Goal: Task Accomplishment & Management: Use online tool/utility

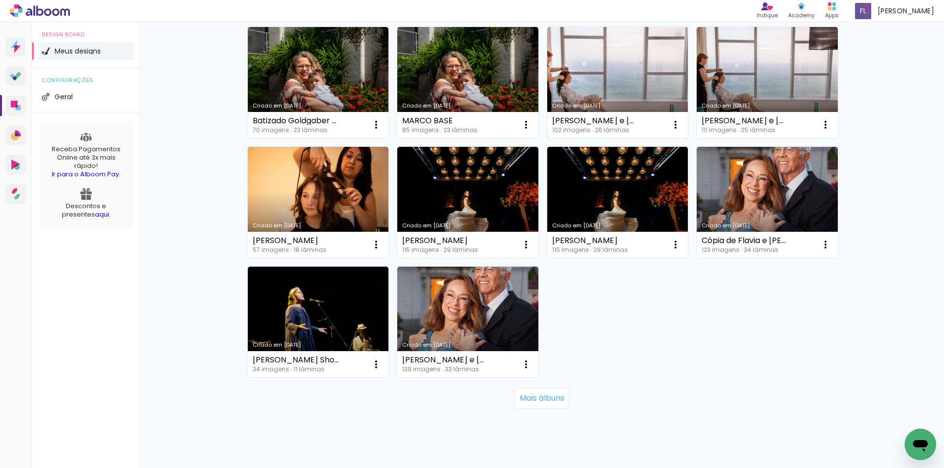
scroll to position [599, 0]
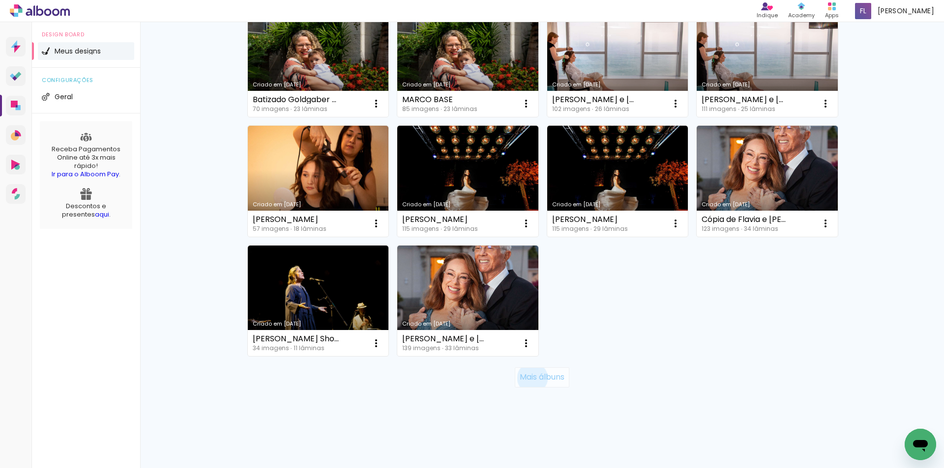
click at [0, 0] on slot "Mais álbuns" at bounding box center [0, 0] width 0 height 0
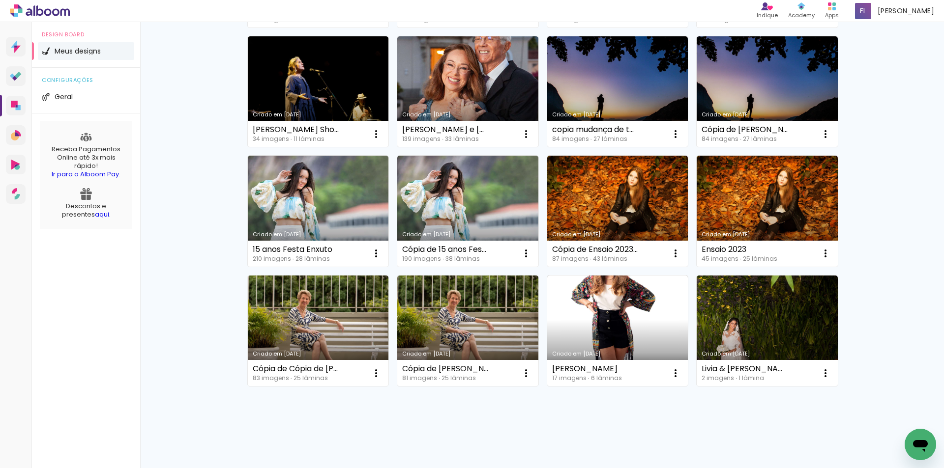
scroll to position [818, 0]
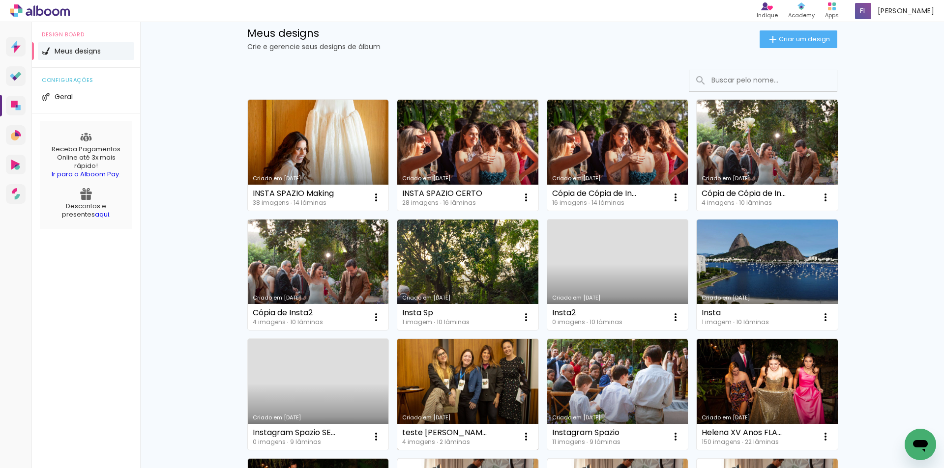
scroll to position [0, 0]
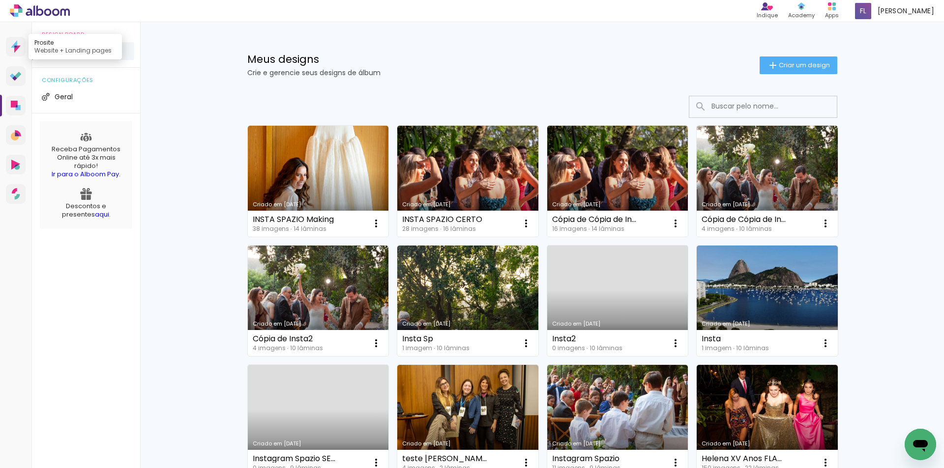
click at [19, 49] on icon at bounding box center [16, 46] width 10 height 13
